Goal: Information Seeking & Learning: Learn about a topic

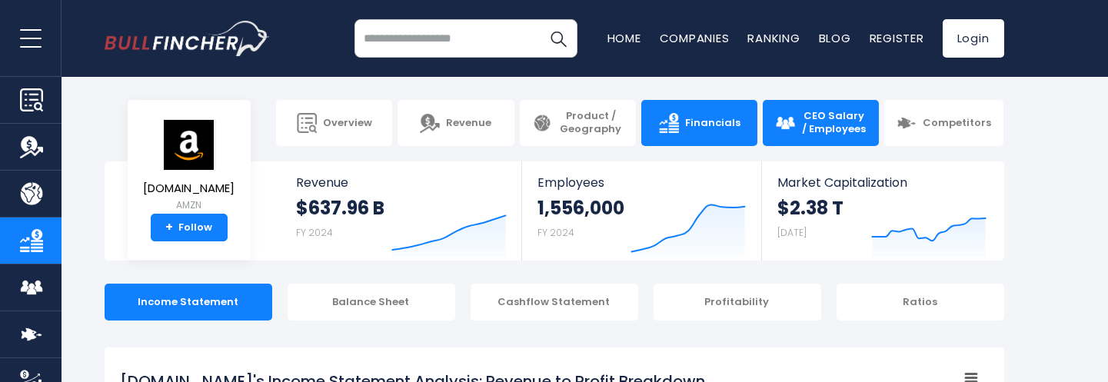
click at [829, 121] on span "CEO Salary / Employees" at bounding box center [833, 123] width 65 height 26
click at [804, 111] on span "CEO Salary / Employees" at bounding box center [833, 123] width 65 height 26
click at [816, 115] on span "CEO Salary / Employees" at bounding box center [833, 123] width 65 height 26
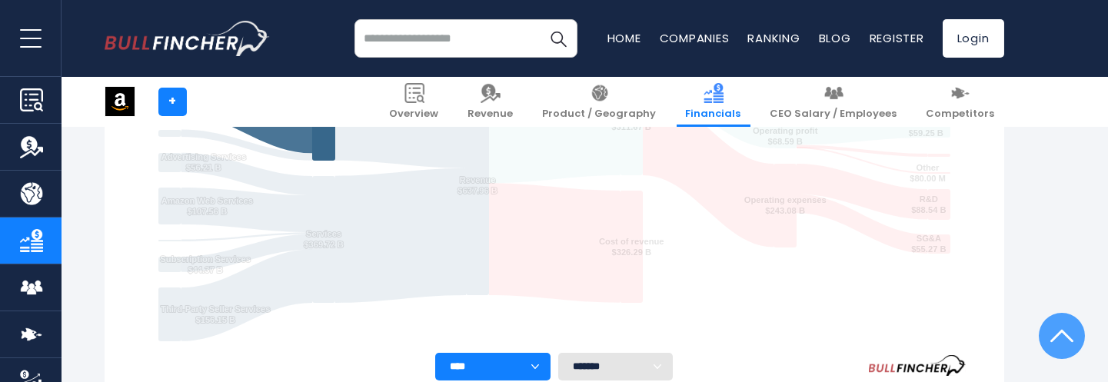
scroll to position [537, 0]
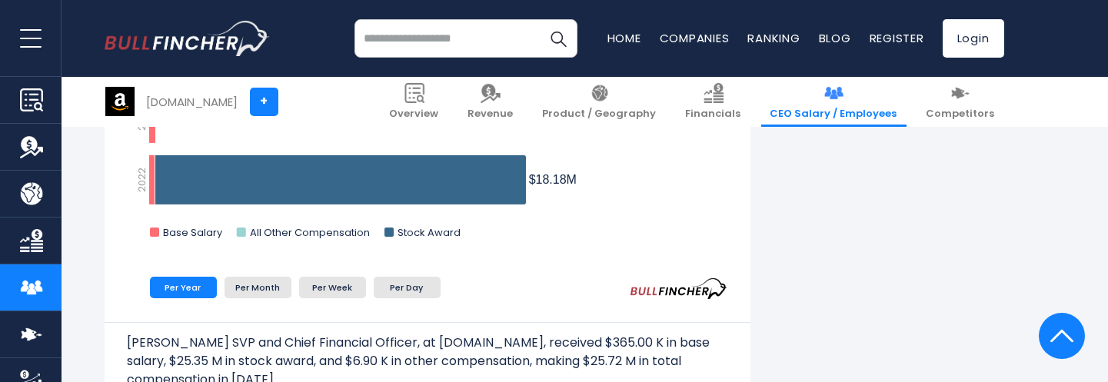
scroll to position [2127, 0]
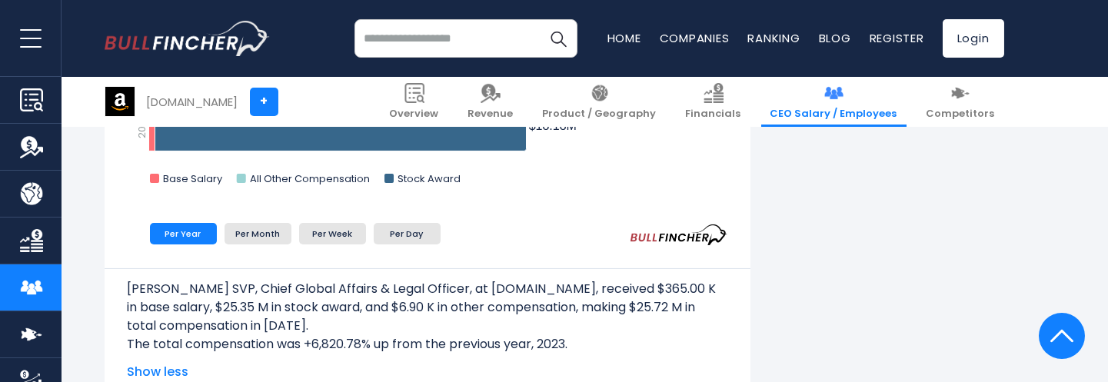
click at [25, 30] on button "open menu" at bounding box center [30, 38] width 61 height 76
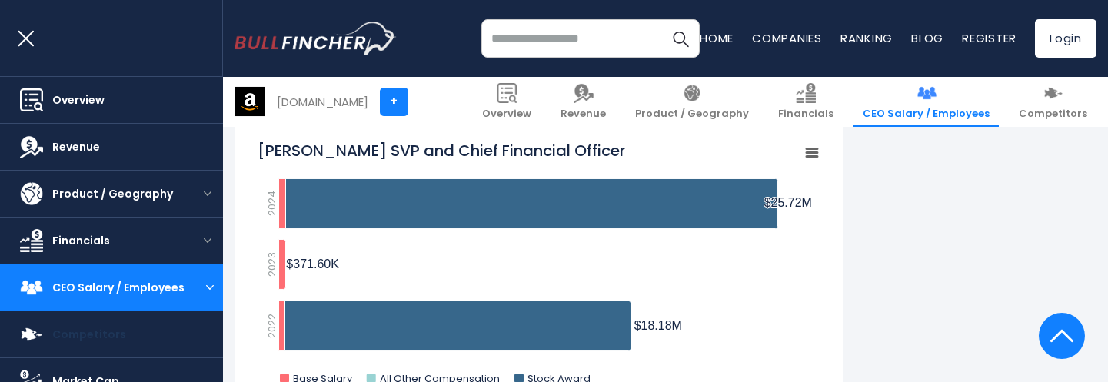
scroll to position [0, 0]
click at [98, 98] on span "Overview" at bounding box center [78, 100] width 52 height 16
click at [63, 144] on span "Revenue" at bounding box center [76, 147] width 48 height 16
click at [92, 194] on span "Product / Geography" at bounding box center [112, 194] width 121 height 16
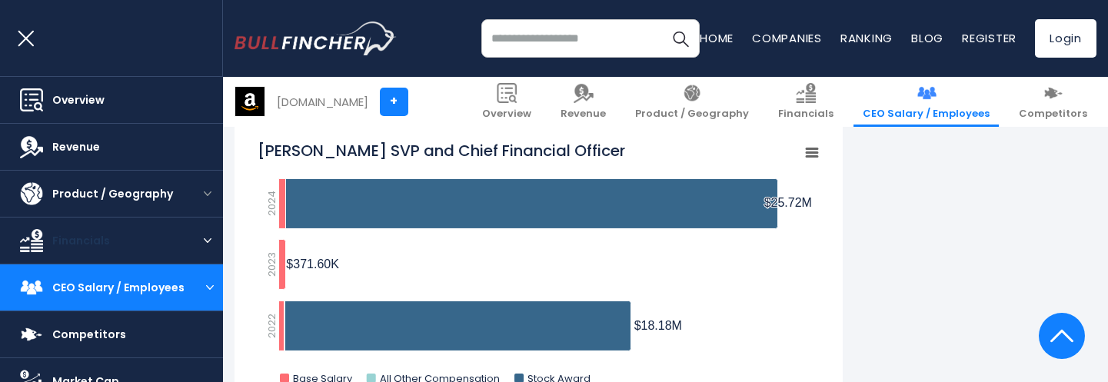
click at [98, 230] on link "Financials" at bounding box center [96, 241] width 192 height 46
click at [80, 318] on link "Competitors" at bounding box center [111, 334] width 223 height 46
click at [75, 374] on span "Market Cap" at bounding box center [85, 382] width 67 height 16
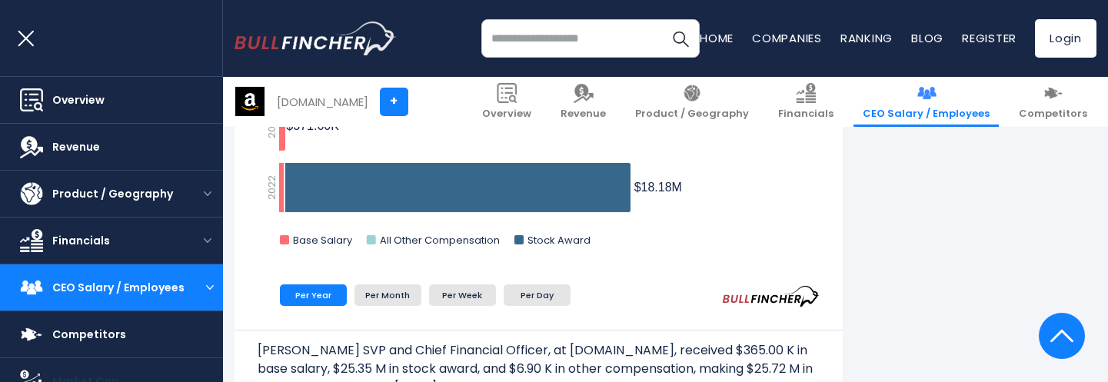
scroll to position [2588, 0]
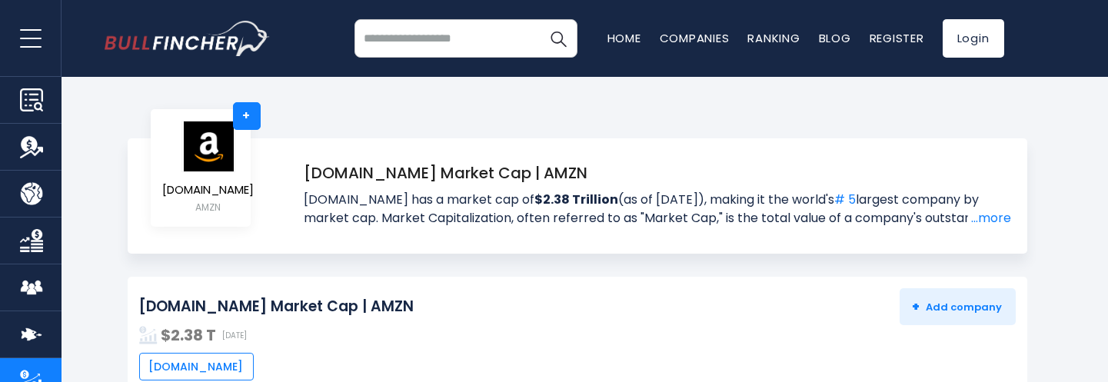
click at [27, 28] on button "open menu" at bounding box center [30, 38] width 61 height 76
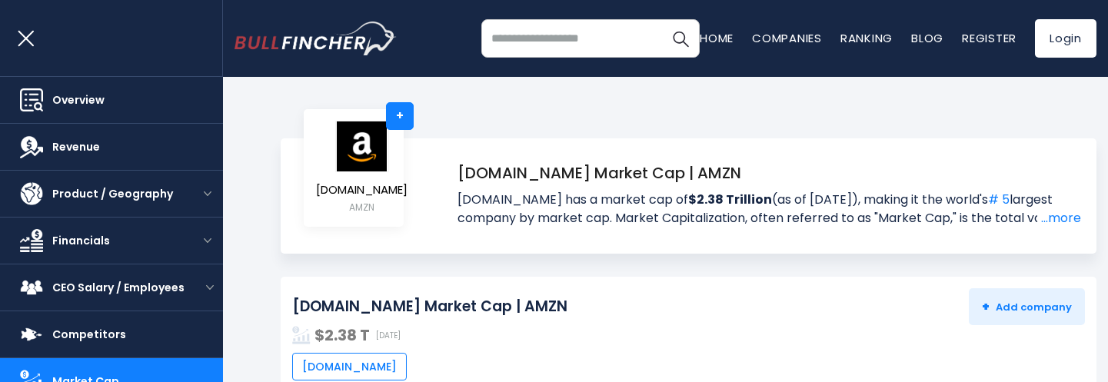
click at [18, 42] on button "open menu" at bounding box center [30, 38] width 61 height 76
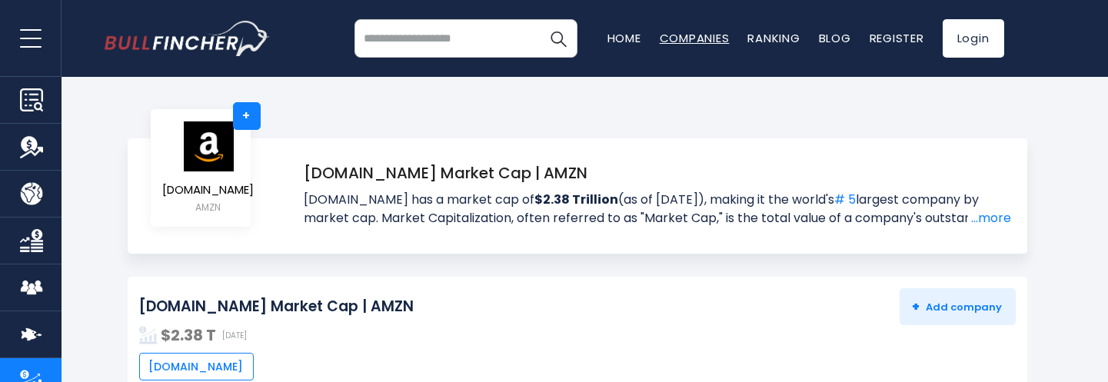
click at [691, 35] on link "Companies" at bounding box center [694, 38] width 70 height 16
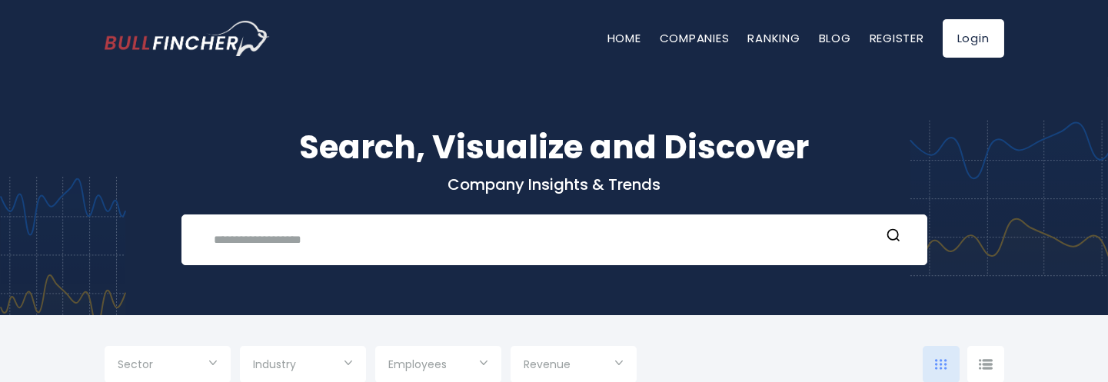
type input "***"
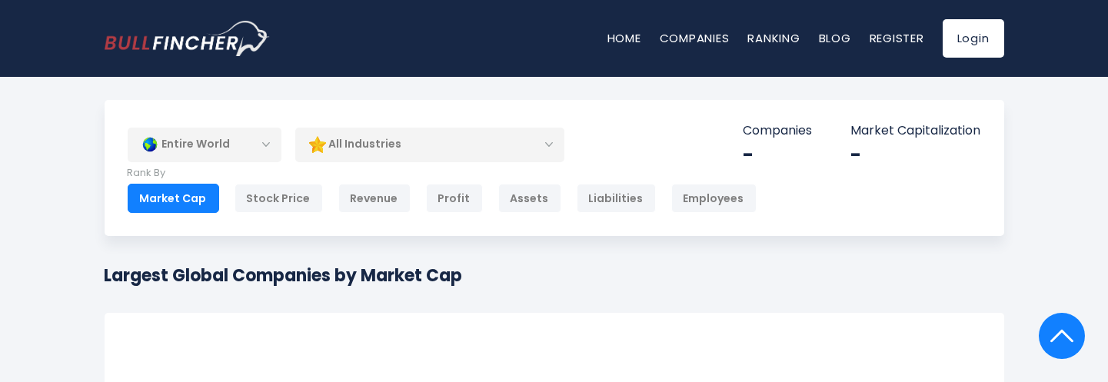
click at [776, 31] on link "Ranking" at bounding box center [774, 38] width 52 height 16
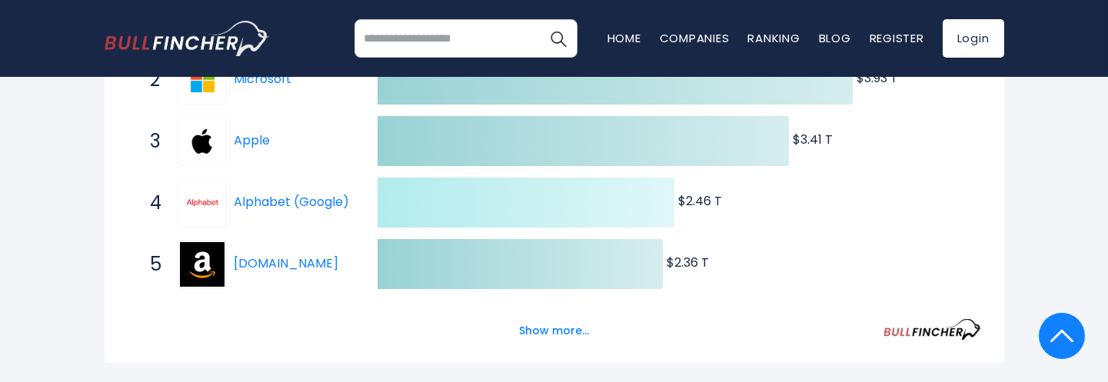
scroll to position [461, 0]
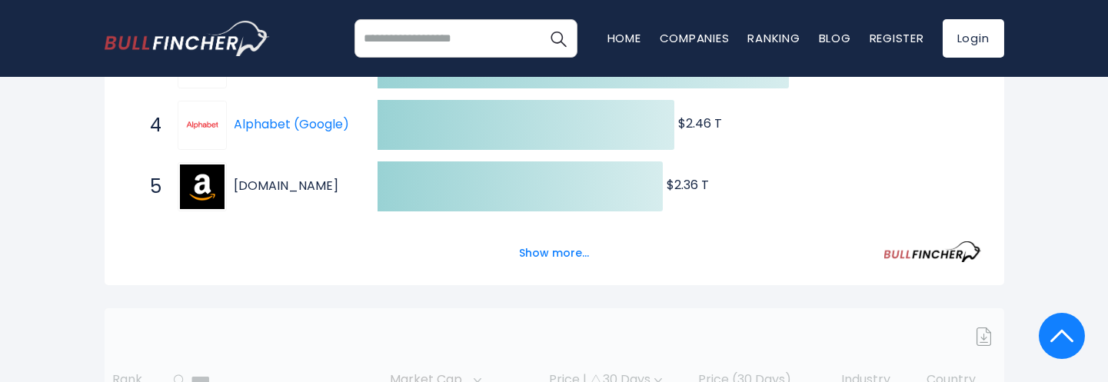
click at [303, 189] on link "[DOMAIN_NAME]" at bounding box center [286, 186] width 105 height 18
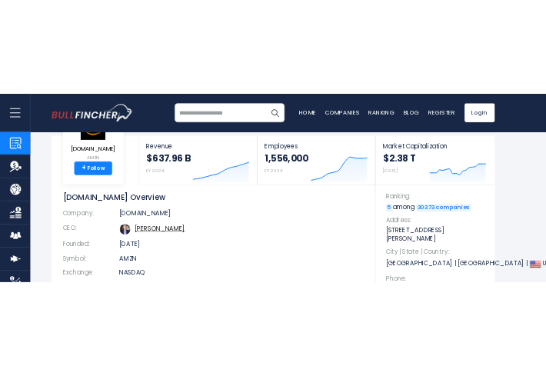
scroll to position [154, 0]
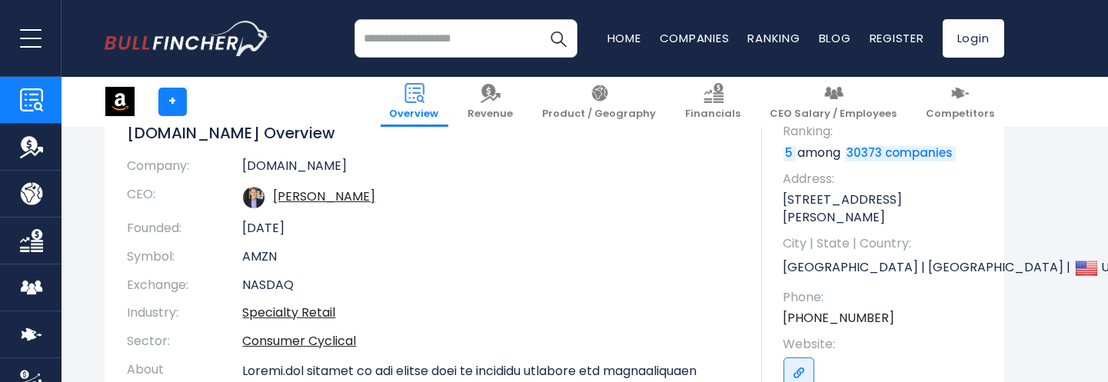
drag, startPoint x: 246, startPoint y: 226, endPoint x: 311, endPoint y: 227, distance: 65.3
click at [311, 227] on td "[DATE]" at bounding box center [491, 228] width 496 height 28
click at [267, 230] on td "[DATE]" at bounding box center [491, 228] width 496 height 28
drag, startPoint x: 307, startPoint y: 226, endPoint x: 240, endPoint y: 228, distance: 66.9
click at [240, 228] on tr "Founded: Jul 5, 1994" at bounding box center [433, 228] width 611 height 28
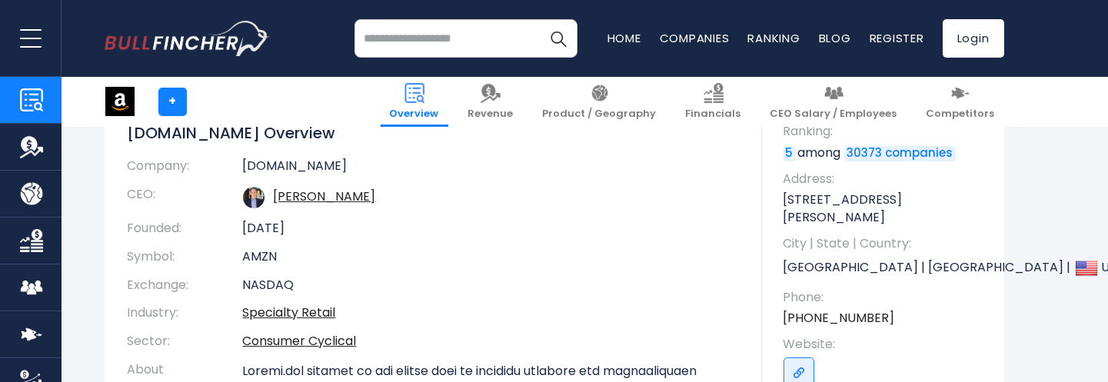
drag, startPoint x: 240, startPoint y: 228, endPoint x: 284, endPoint y: 227, distance: 43.8
copy tr "[DATE]"
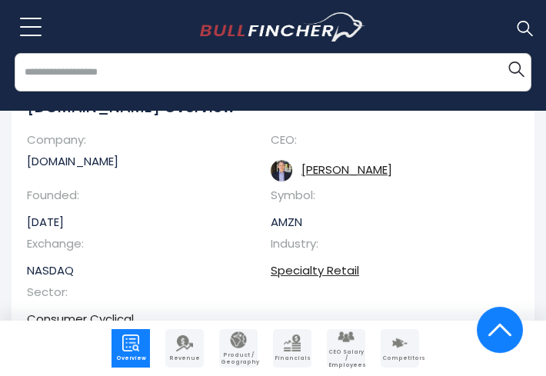
scroll to position [230, 0]
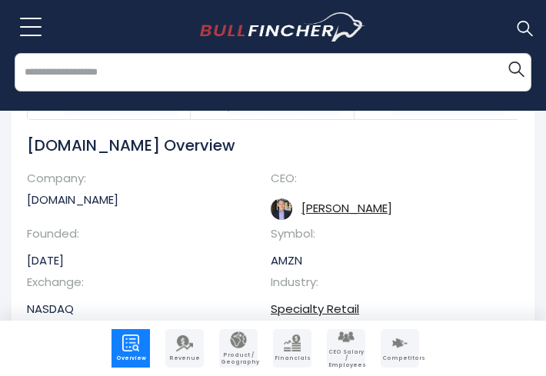
click at [159, 171] on tr "Company: Amazon.com" at bounding box center [140, 198] width 244 height 55
click at [324, 206] on link "[PERSON_NAME]" at bounding box center [346, 208] width 91 height 16
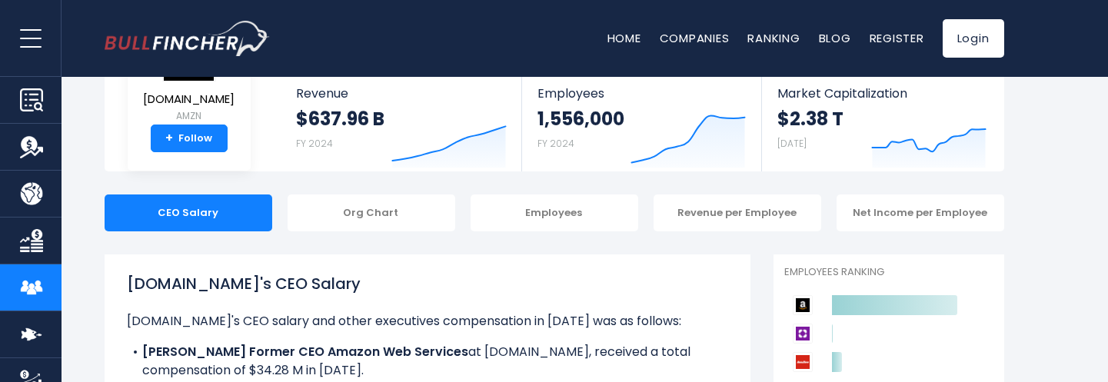
scroll to position [230, 0]
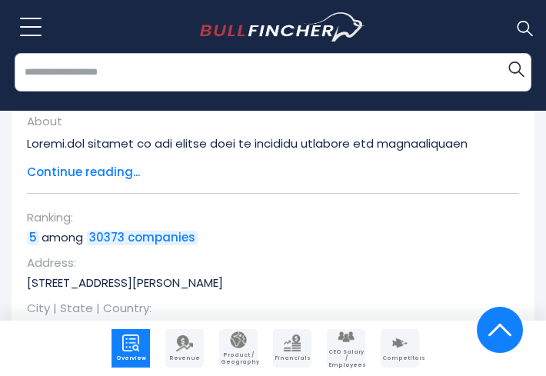
scroll to position [411, 0]
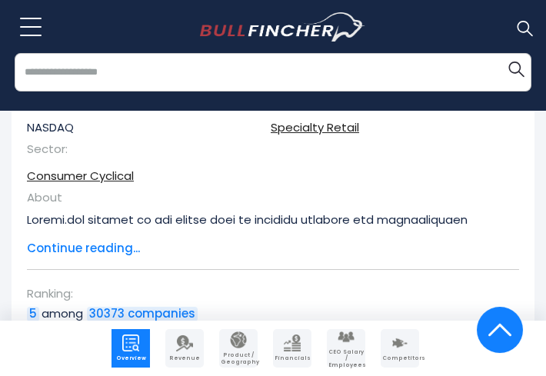
click at [100, 248] on span "Continue reading..." at bounding box center [261, 249] width 469 height 18
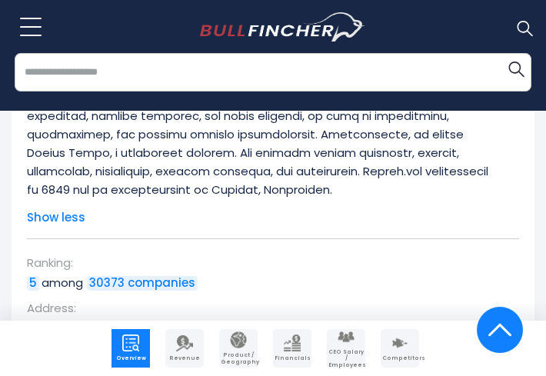
scroll to position [719, 0]
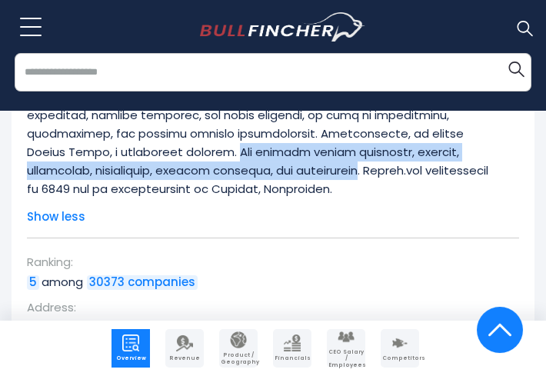
drag, startPoint x: 162, startPoint y: 151, endPoint x: 289, endPoint y: 174, distance: 128.8
click at [289, 174] on p at bounding box center [261, 50] width 469 height 295
drag, startPoint x: 289, startPoint y: 174, endPoint x: 246, endPoint y: 164, distance: 44.0
copy p "The company serves consumers, sellers, developers, enterprises, content creator…"
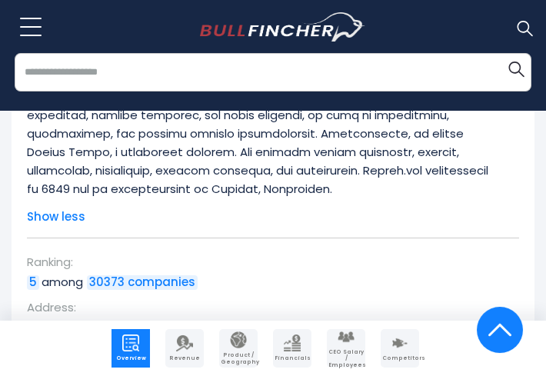
click at [214, 192] on p at bounding box center [261, 50] width 469 height 295
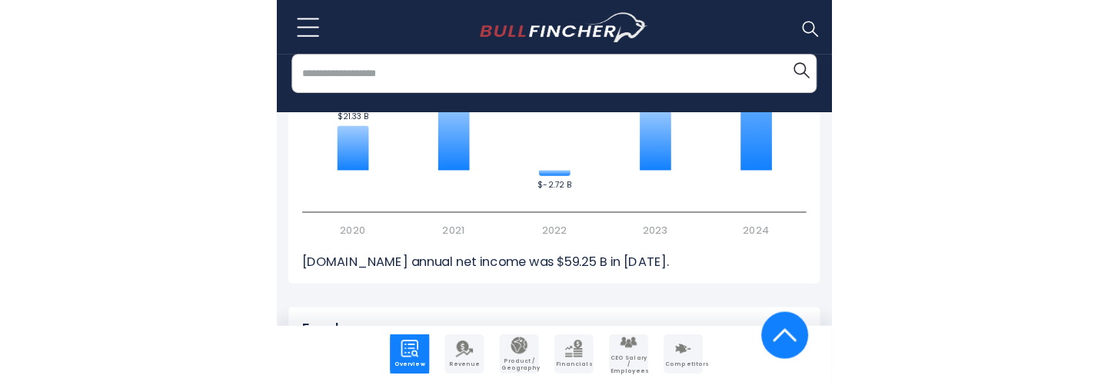
scroll to position [2332, 0]
